Goal: Find specific page/section

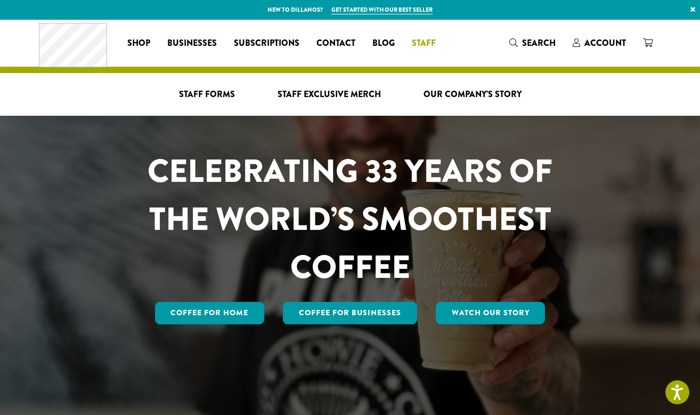
click at [422, 41] on li "Staff Staff Forms Staff Exclusive Merch Our Company’s Story" at bounding box center [424, 43] width 41 height 17
click at [415, 43] on span "Staff" at bounding box center [424, 43] width 24 height 13
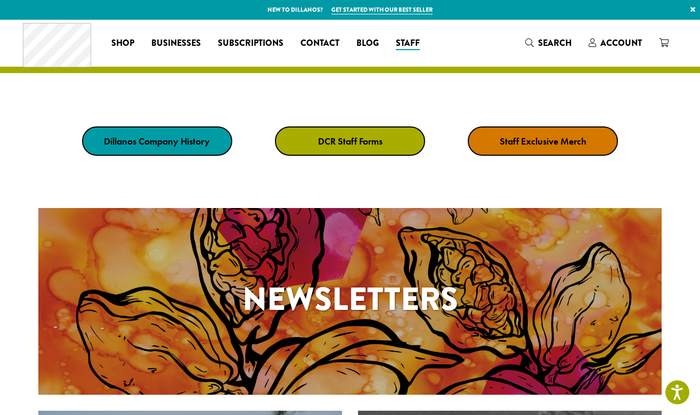
click at [354, 144] on strong "DCR Staff Forms" at bounding box center [350, 141] width 64 height 12
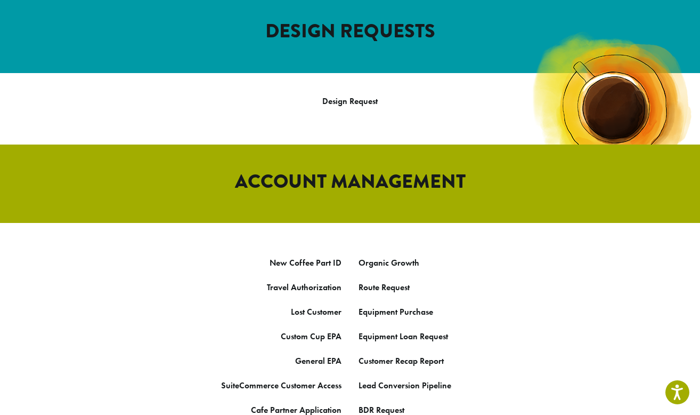
scroll to position [470, 0]
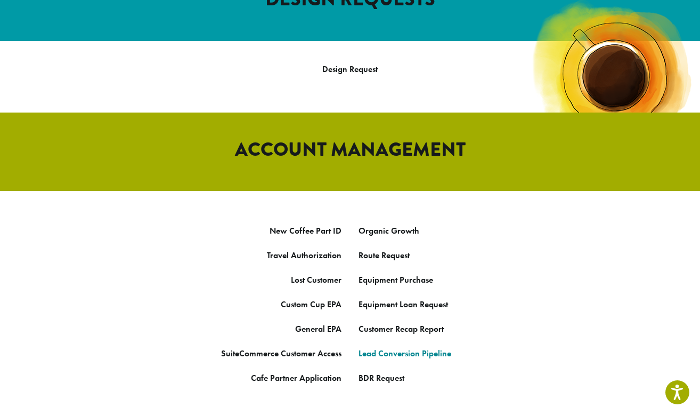
click at [398, 348] on link "Lead Conversion Pipeline" at bounding box center [405, 353] width 93 height 11
